Goal: Task Accomplishment & Management: Manage account settings

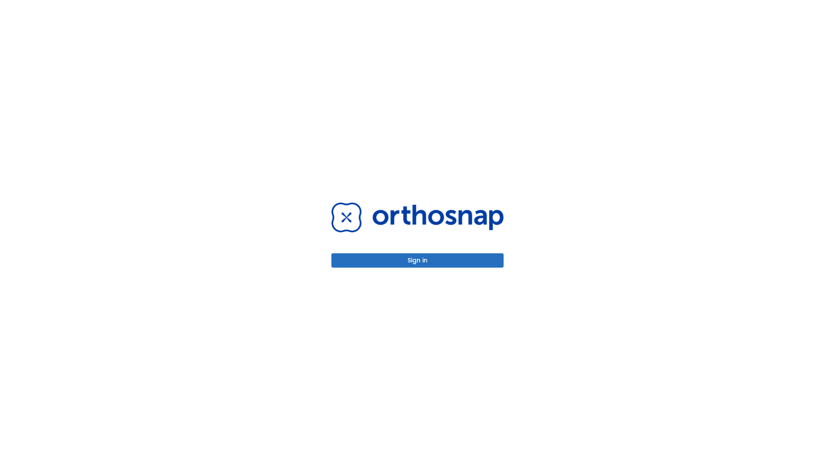
click at [417, 260] on button "Sign in" at bounding box center [417, 260] width 172 height 14
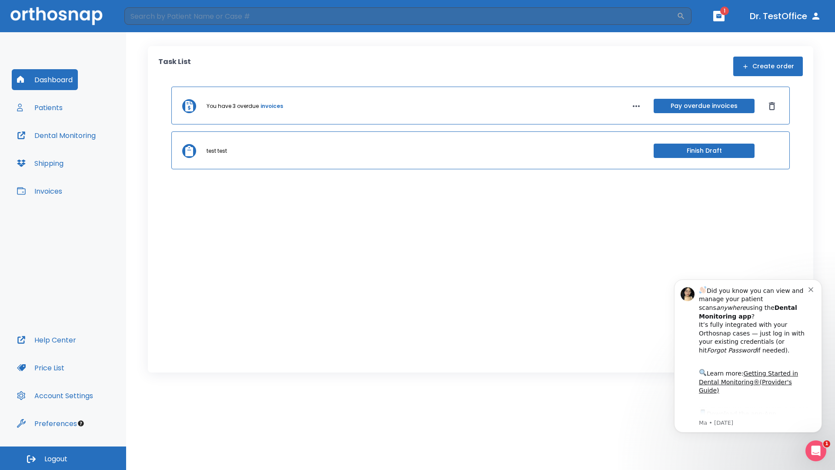
click at [63, 458] on span "Logout" at bounding box center [55, 459] width 23 height 10
